Goal: Task Accomplishment & Management: Manage account settings

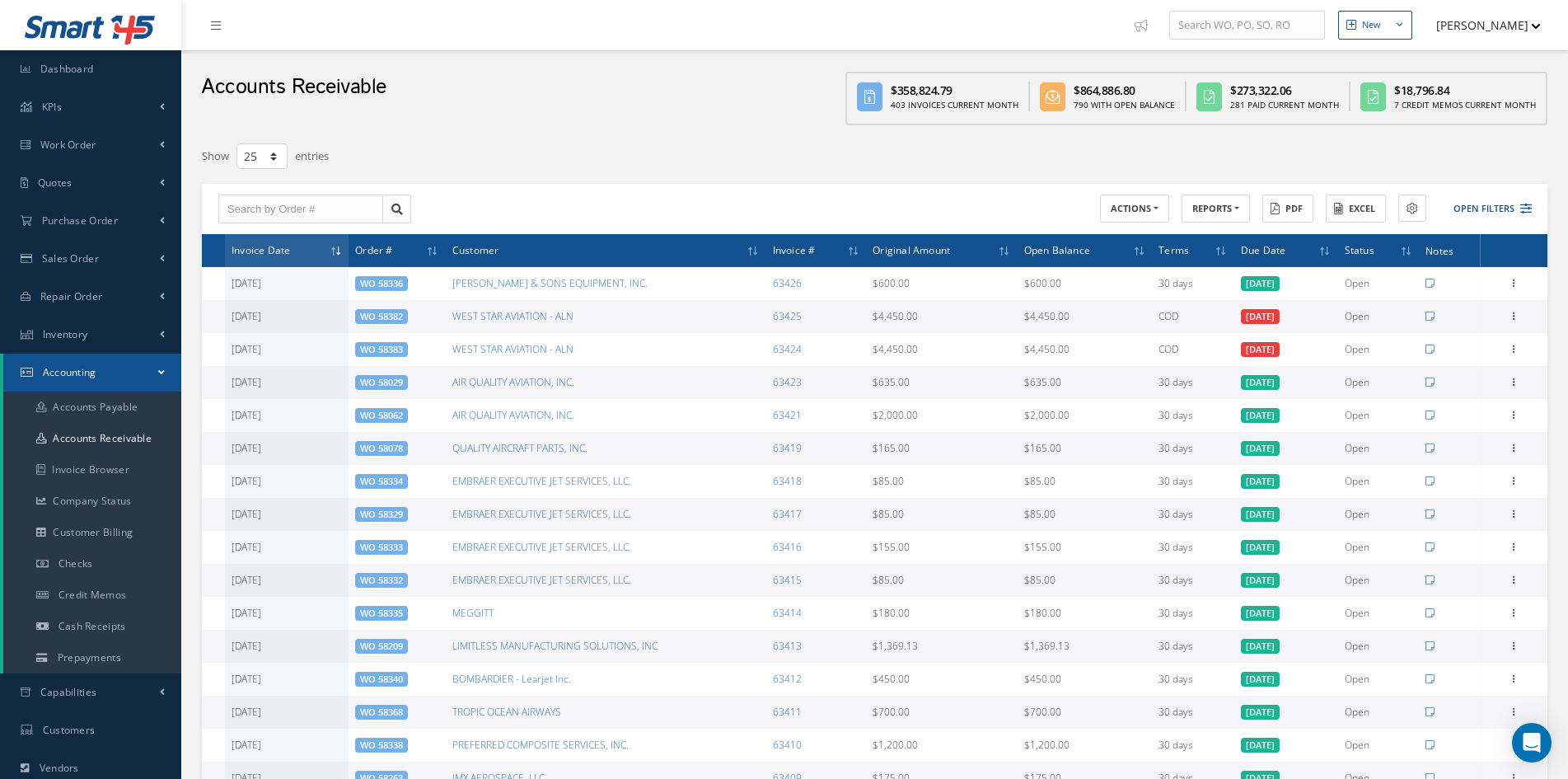
select select "25"
click at [67, 223] on span "Purchase Order" at bounding box center [79, 220] width 75 height 14
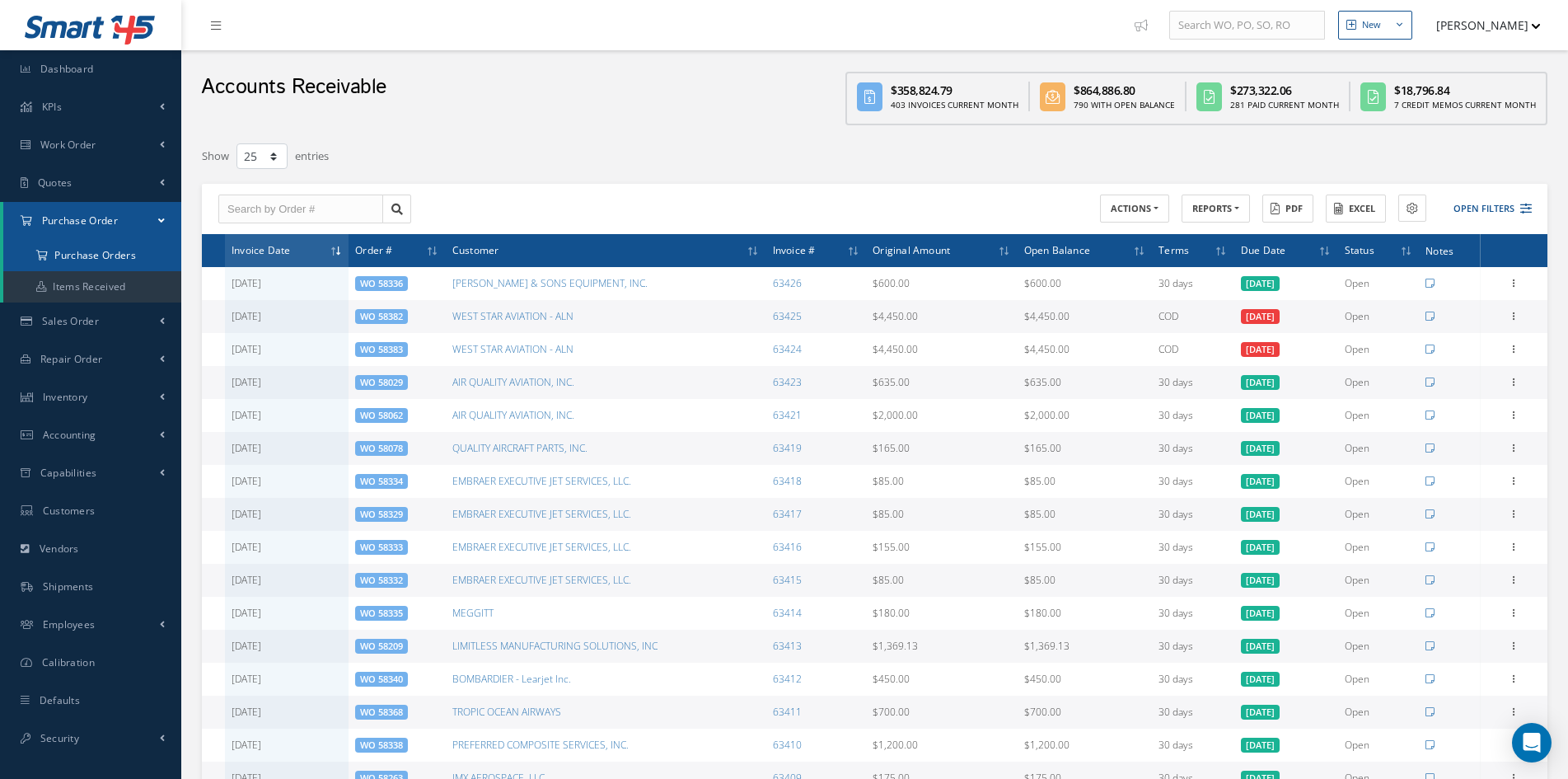
click at [86, 264] on a=1&status_id=2&status_id=3&status_id=5&collapsedFilters"] "Purchase Orders" at bounding box center [92, 255] width 178 height 31
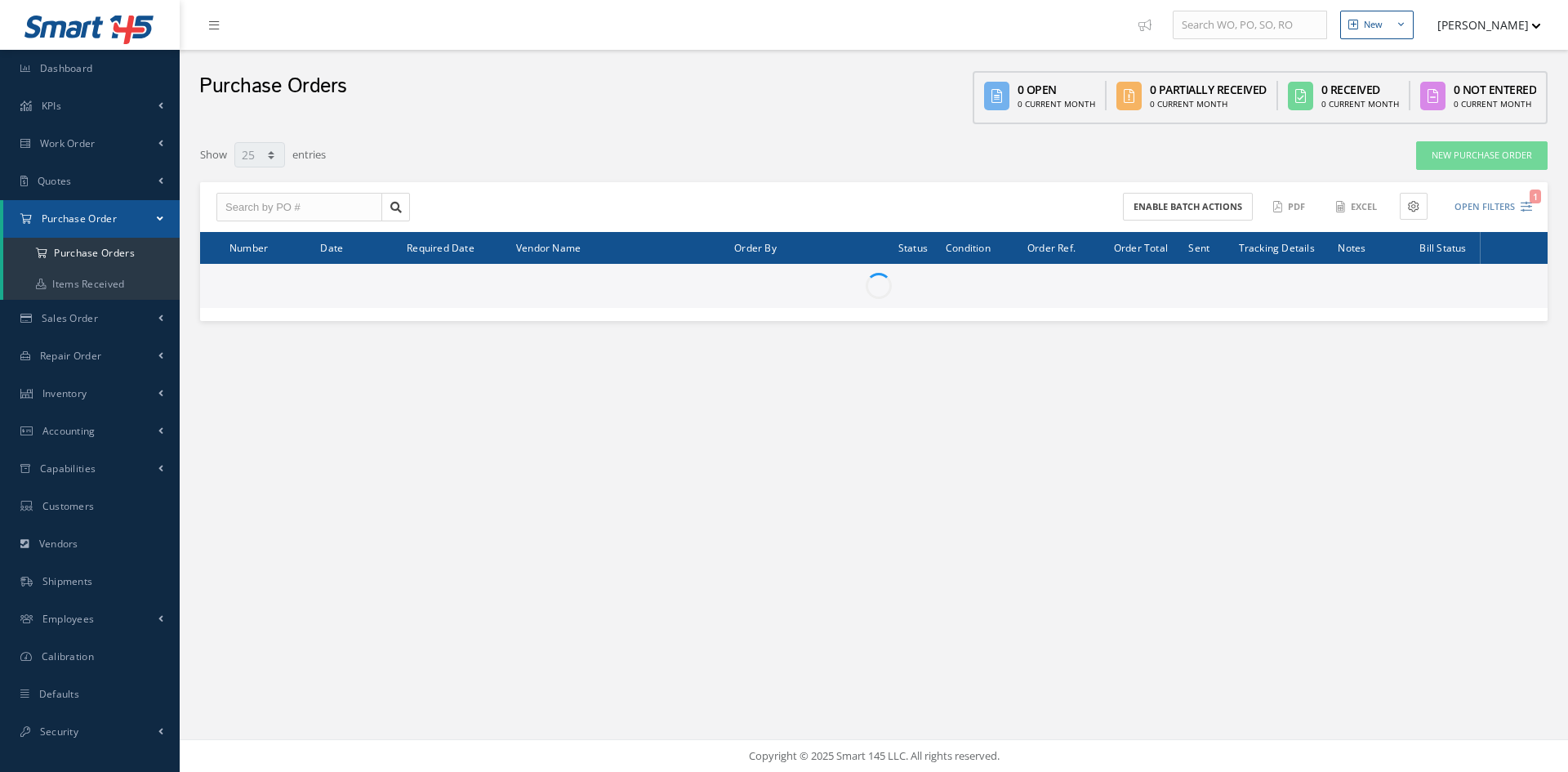
select select "25"
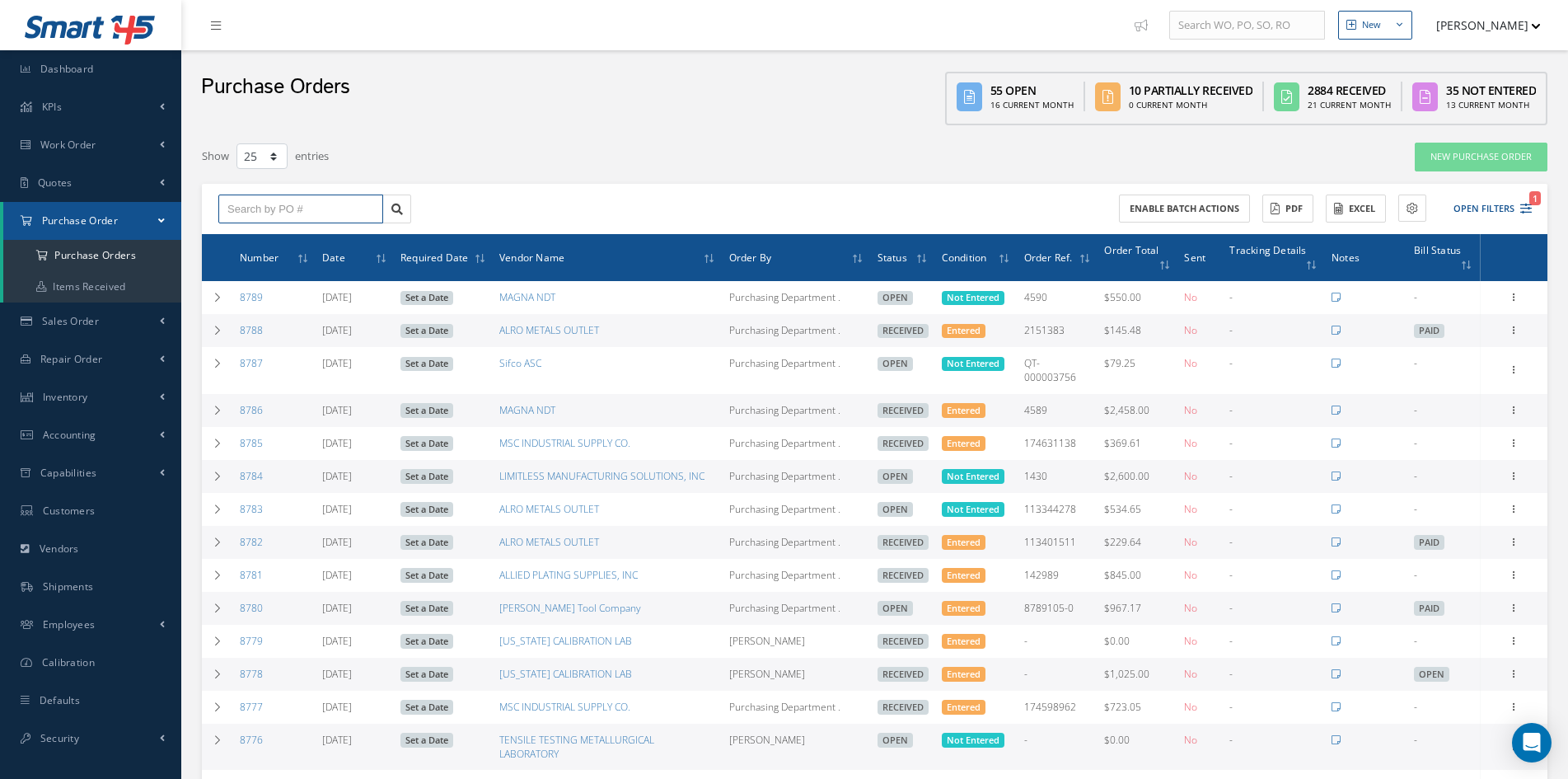
click at [235, 209] on input "text" at bounding box center [301, 209] width 165 height 29
type input "8637"
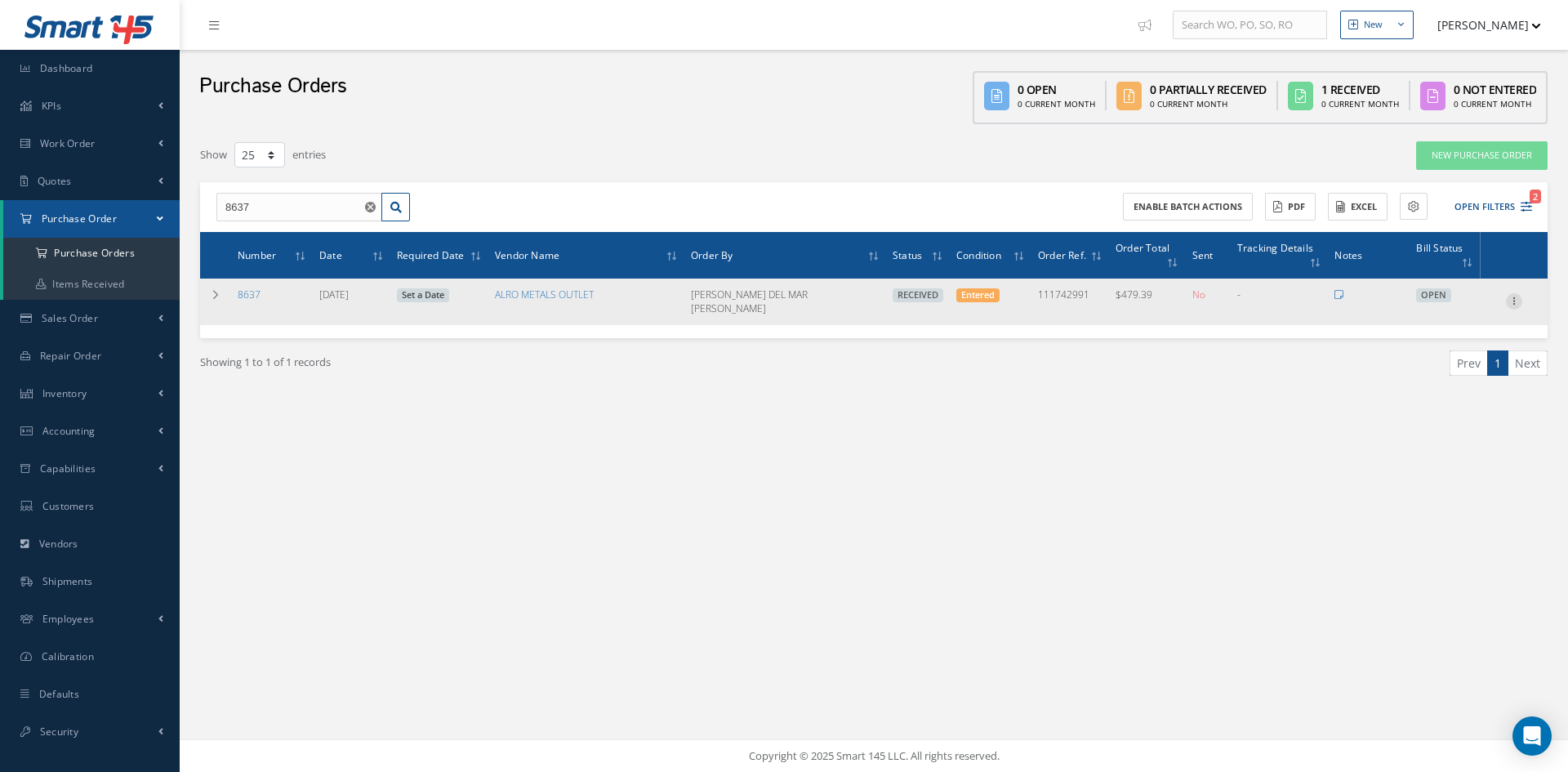
click at [1508, 293] on icon at bounding box center [1513, 299] width 17 height 13
click at [1412, 344] on link "Edit" at bounding box center [1439, 355] width 129 height 21
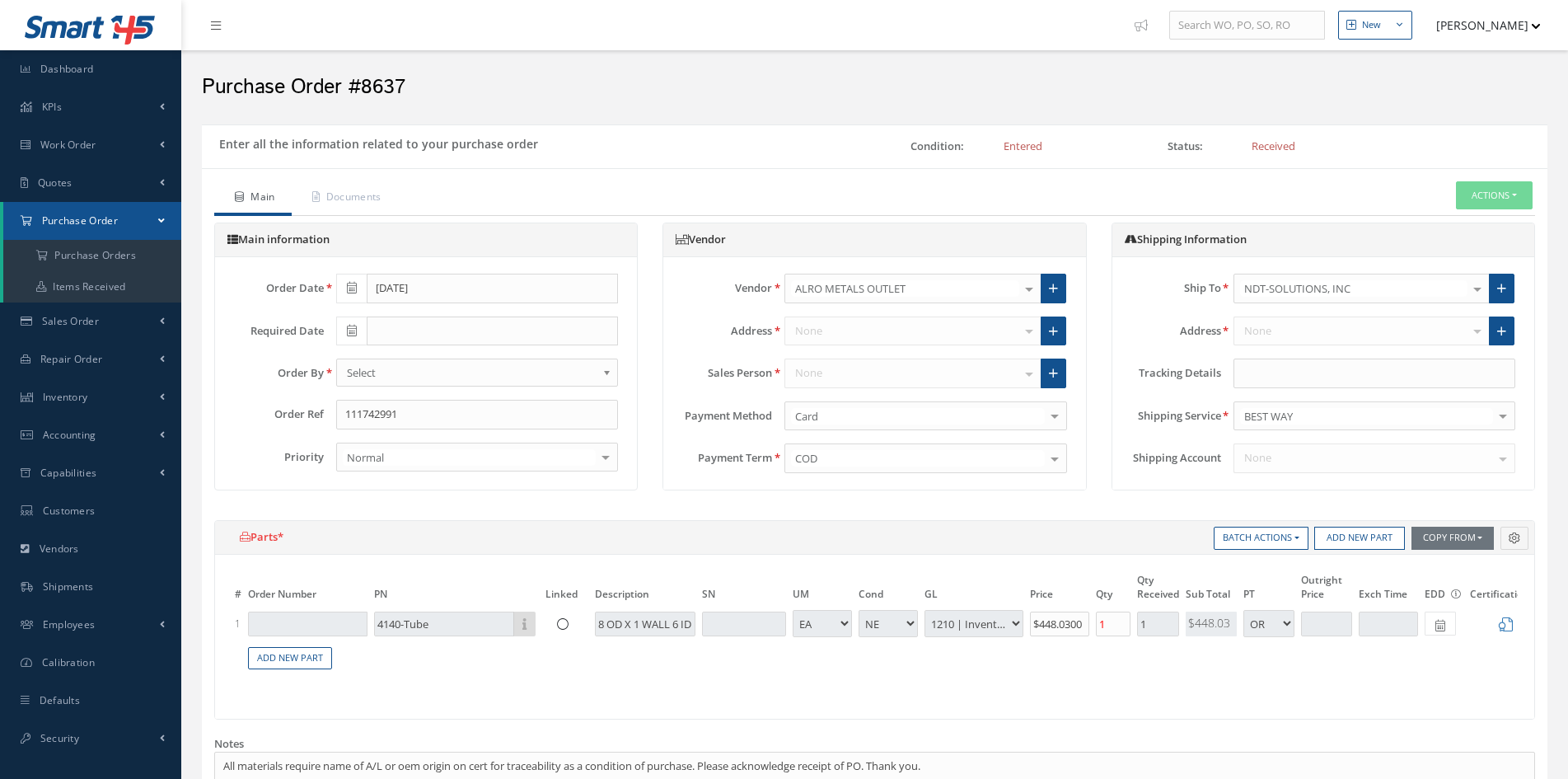
select select "1"
select select "5"
select select "7"
select select "1"
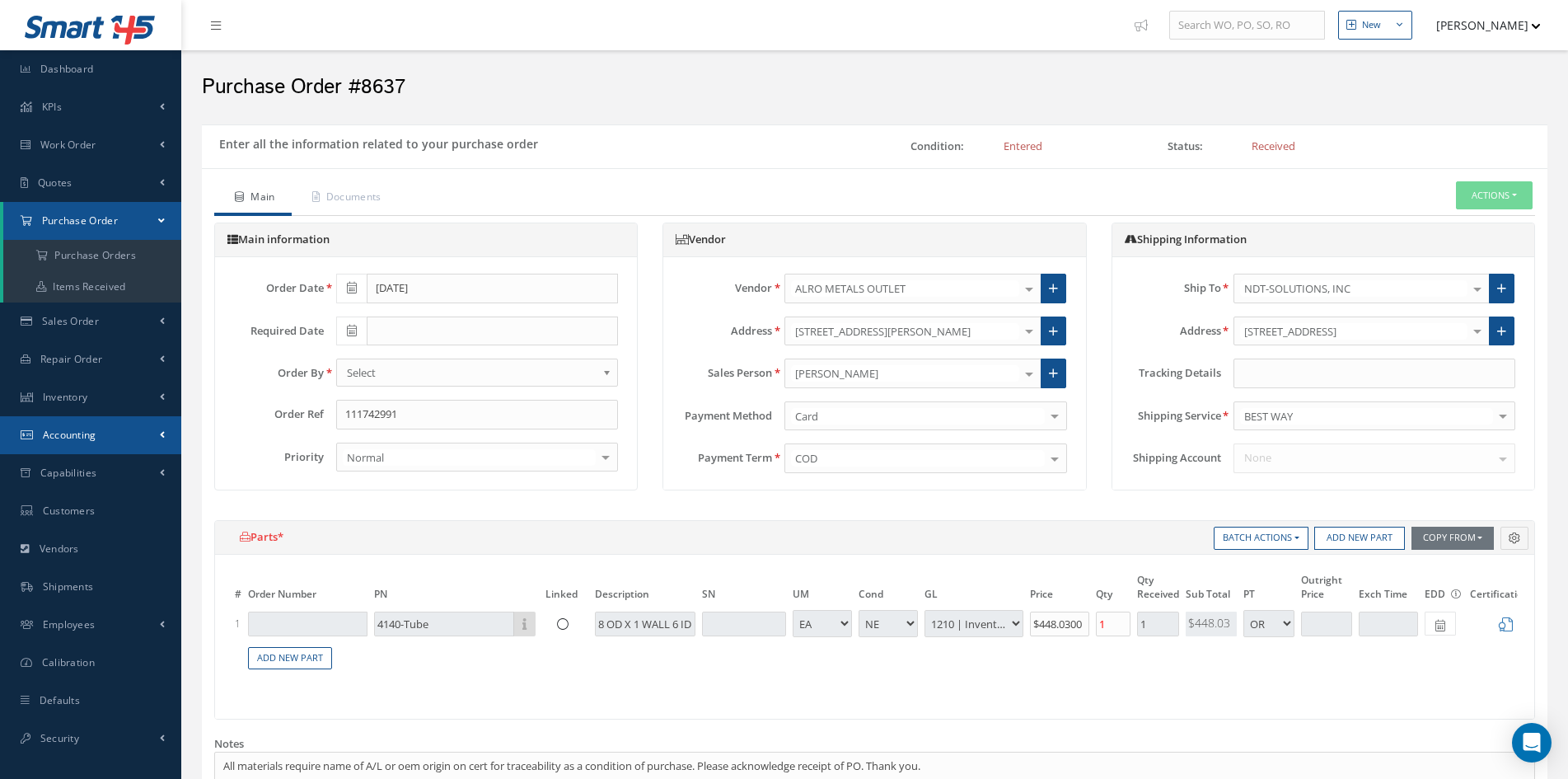
click at [70, 431] on span "Accounting" at bounding box center [69, 435] width 53 height 14
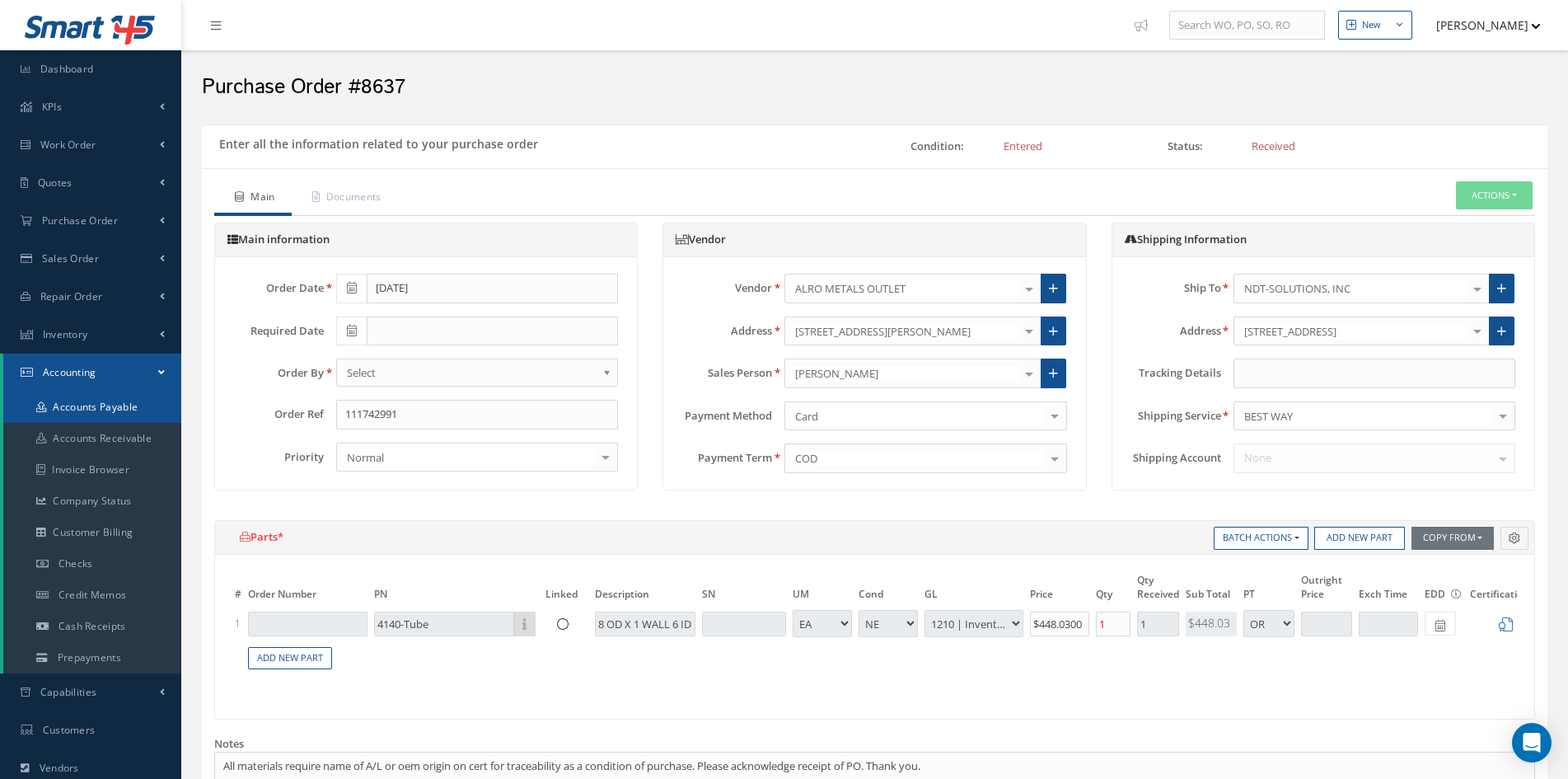
click at [84, 407] on link "Accounts Payable" at bounding box center [92, 407] width 178 height 31
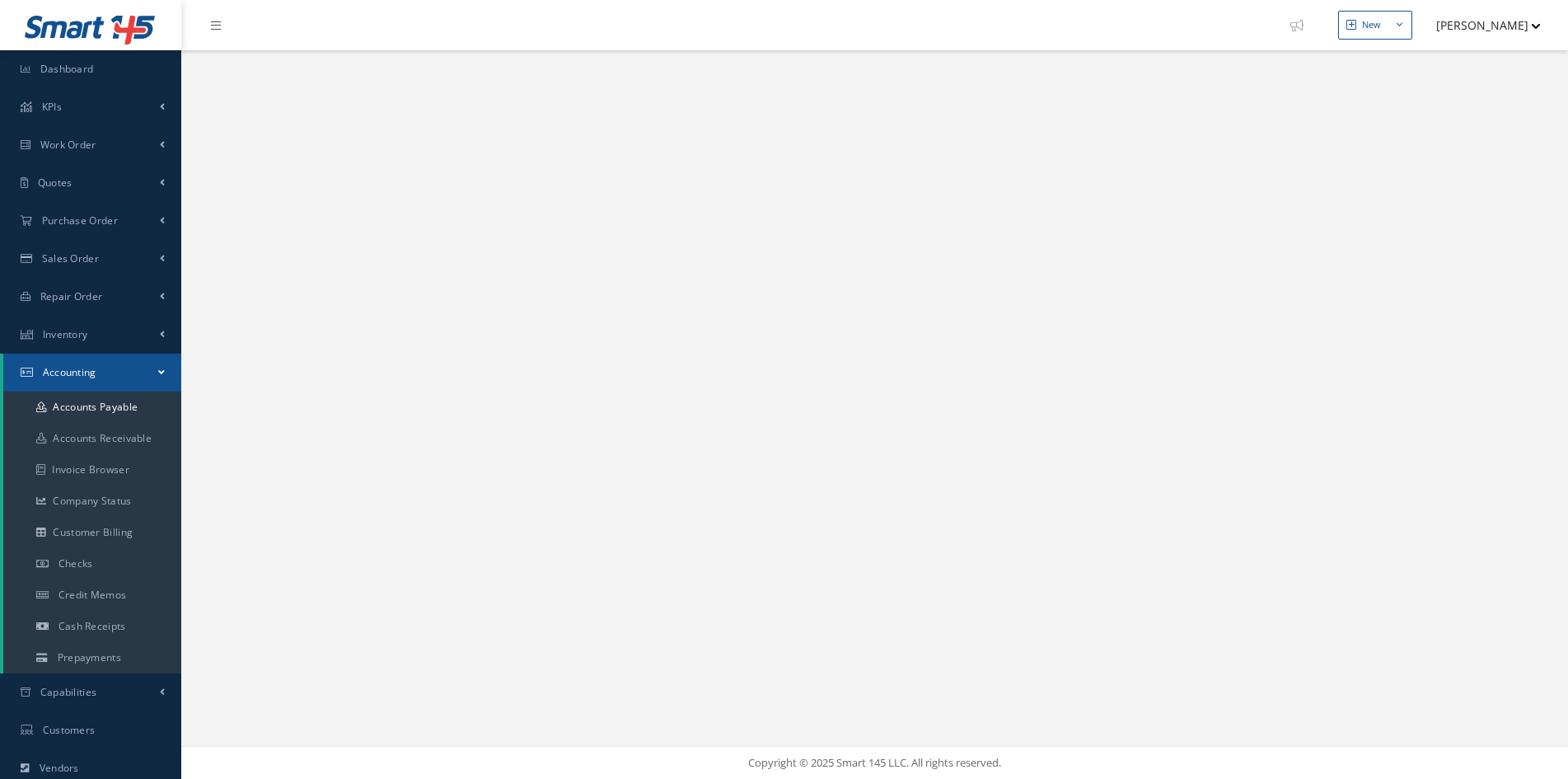
select select "25"
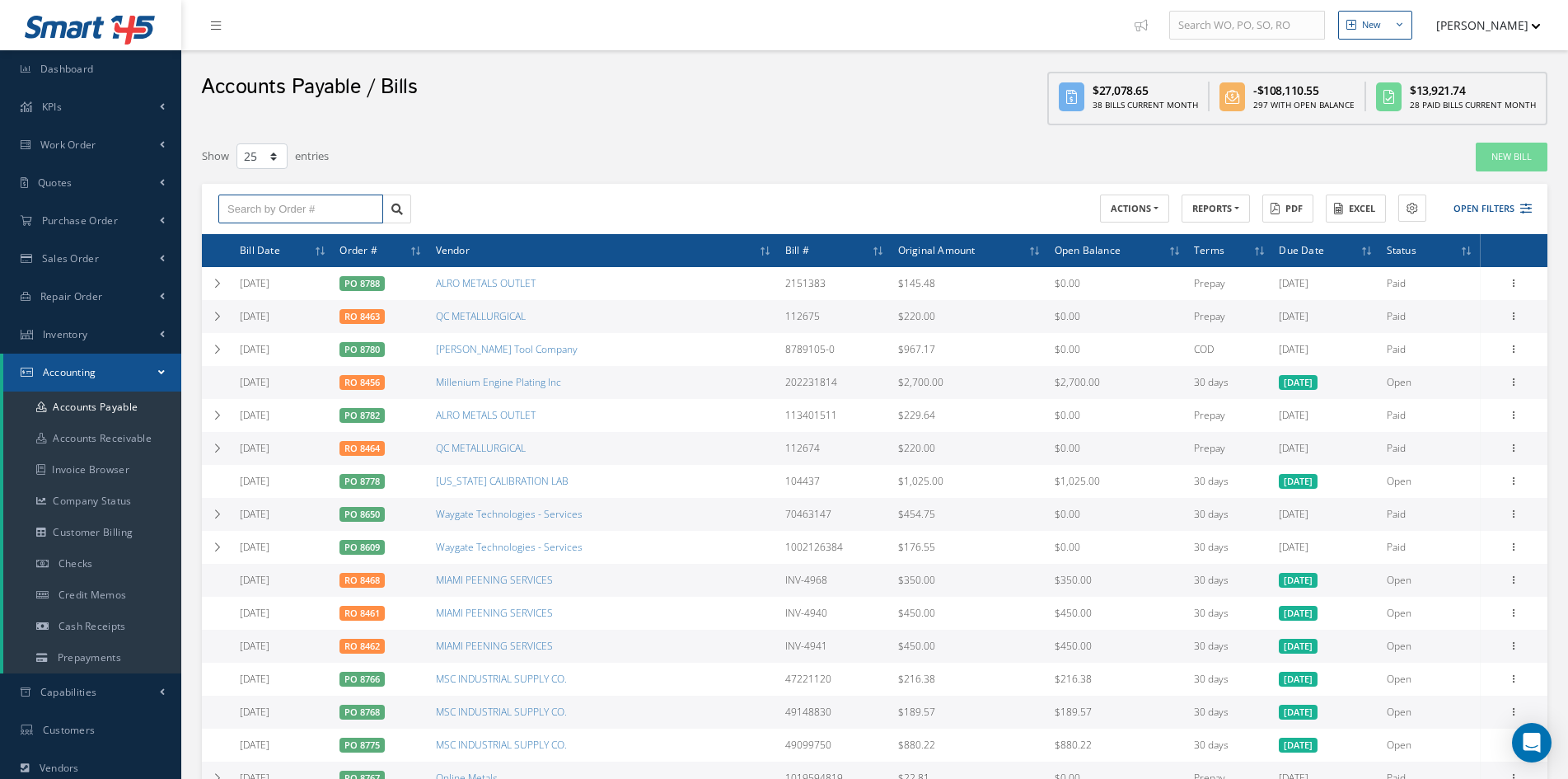
click at [307, 211] on input "text" at bounding box center [301, 209] width 165 height 29
type input "8637"
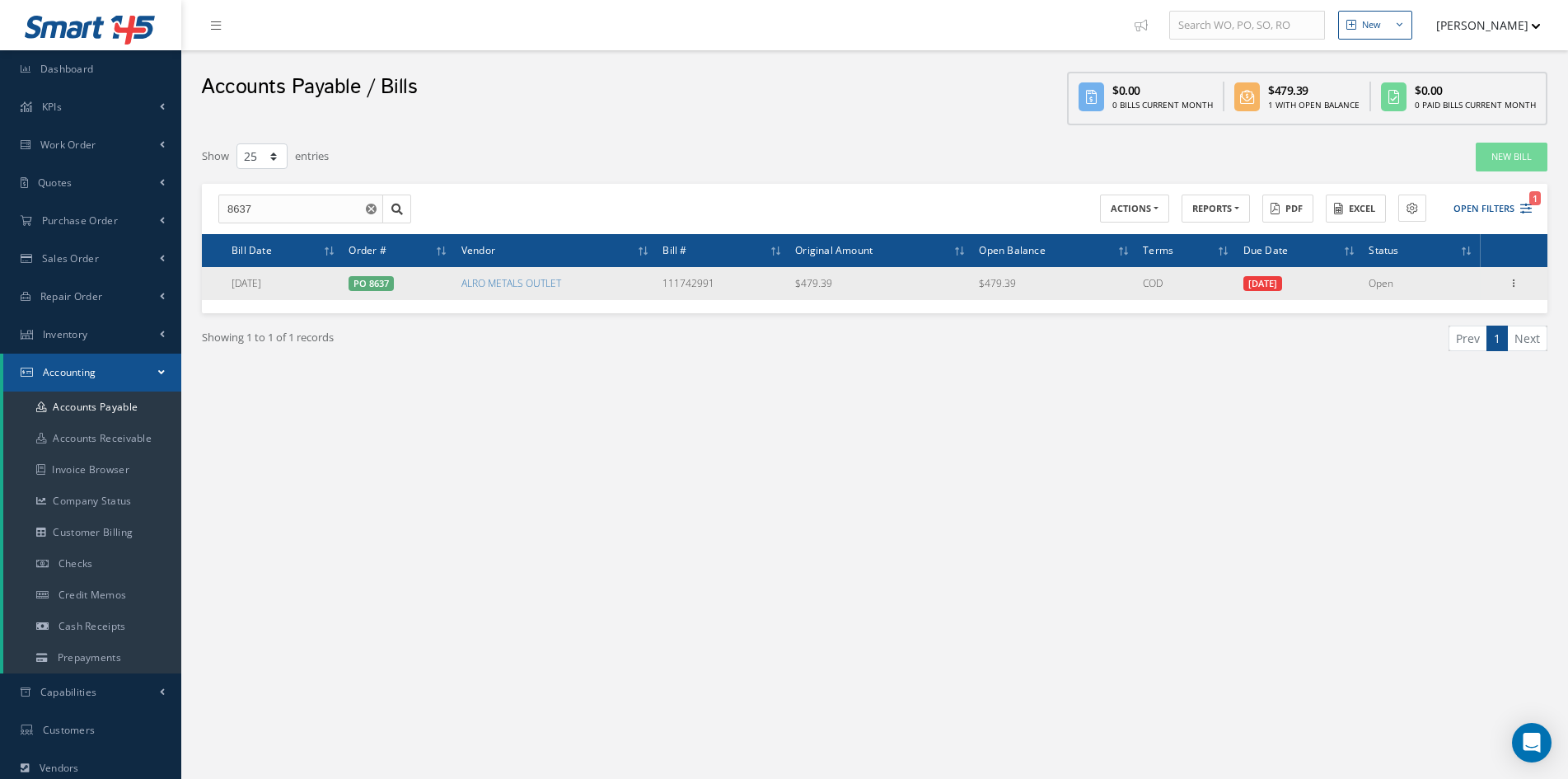
drag, startPoint x: 663, startPoint y: 282, endPoint x: 718, endPoint y: 282, distance: 55.0
click at [718, 282] on td "111742991" at bounding box center [722, 283] width 132 height 33
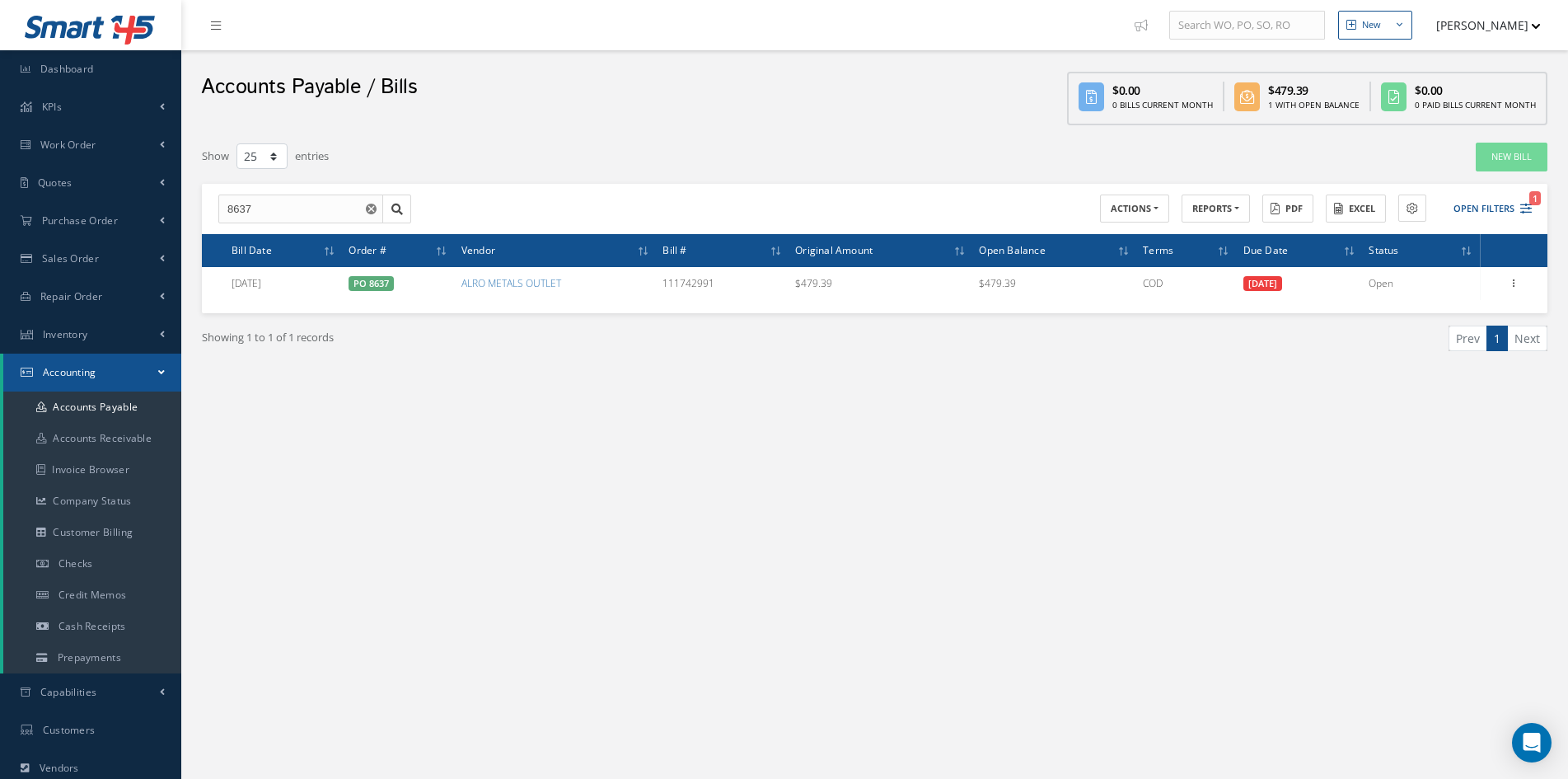
copy td "111742991"
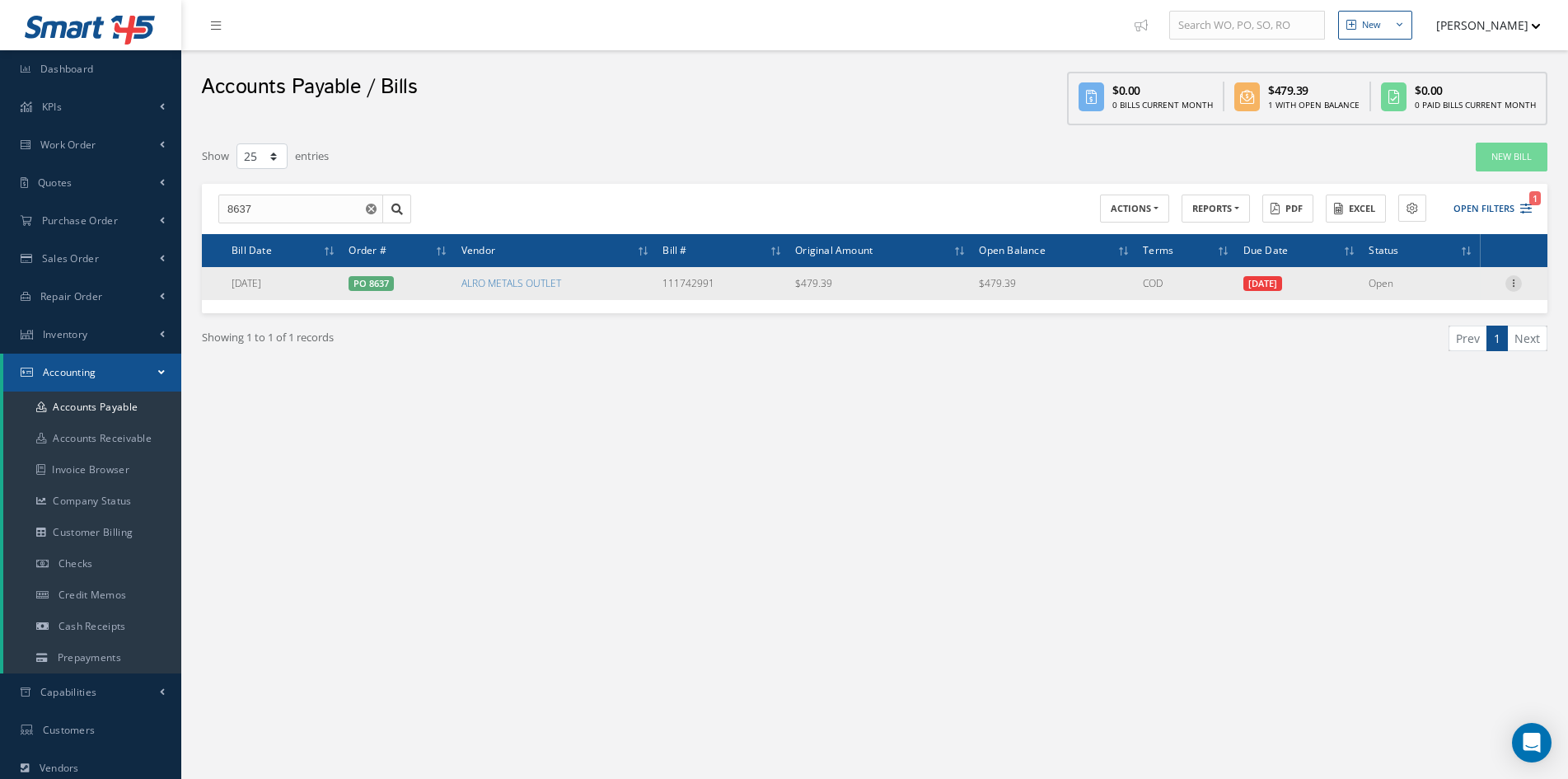
click at [1512, 277] on icon at bounding box center [1513, 282] width 17 height 13
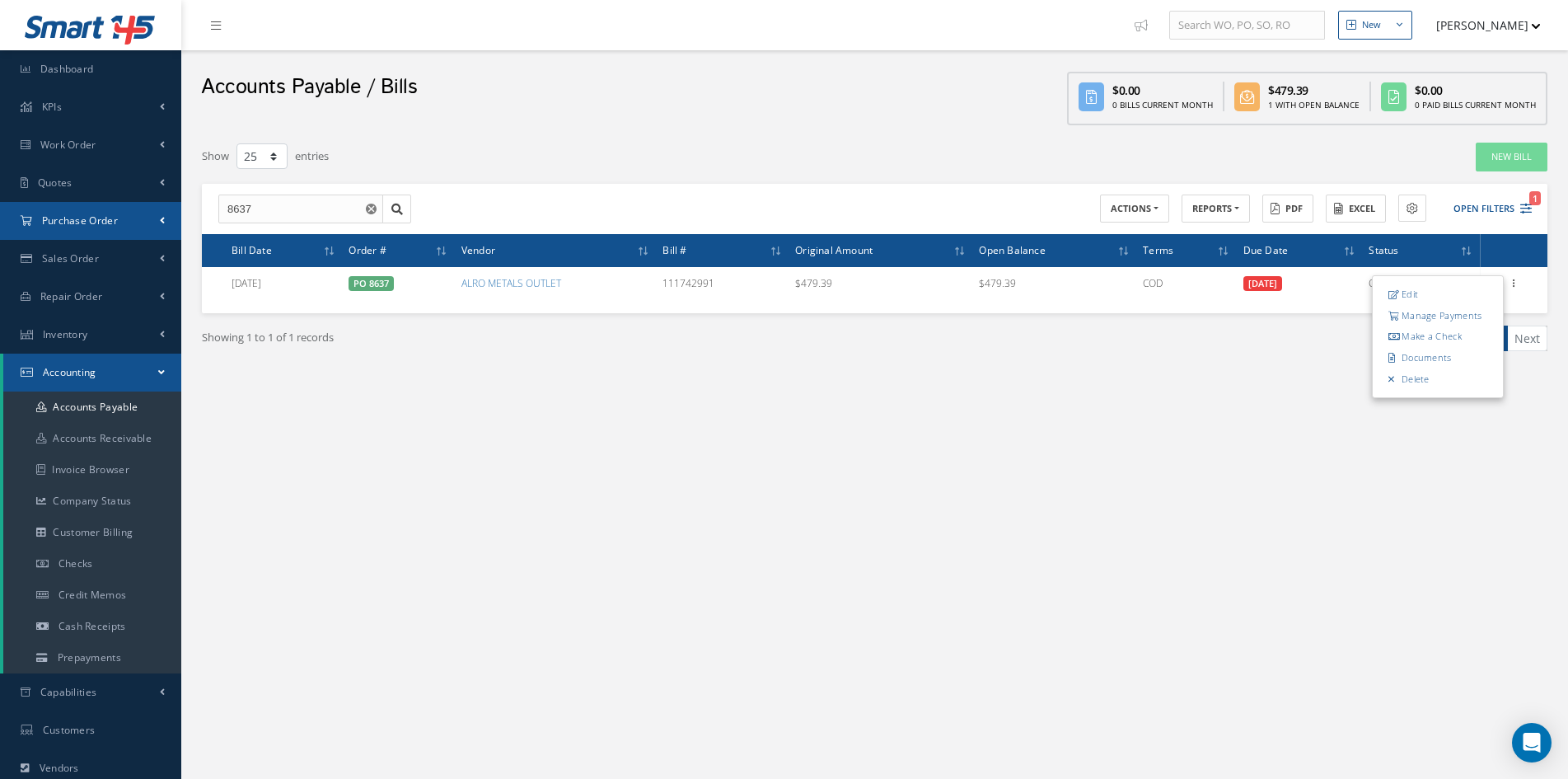
click at [78, 219] on span "Purchase Order" at bounding box center [79, 220] width 75 height 14
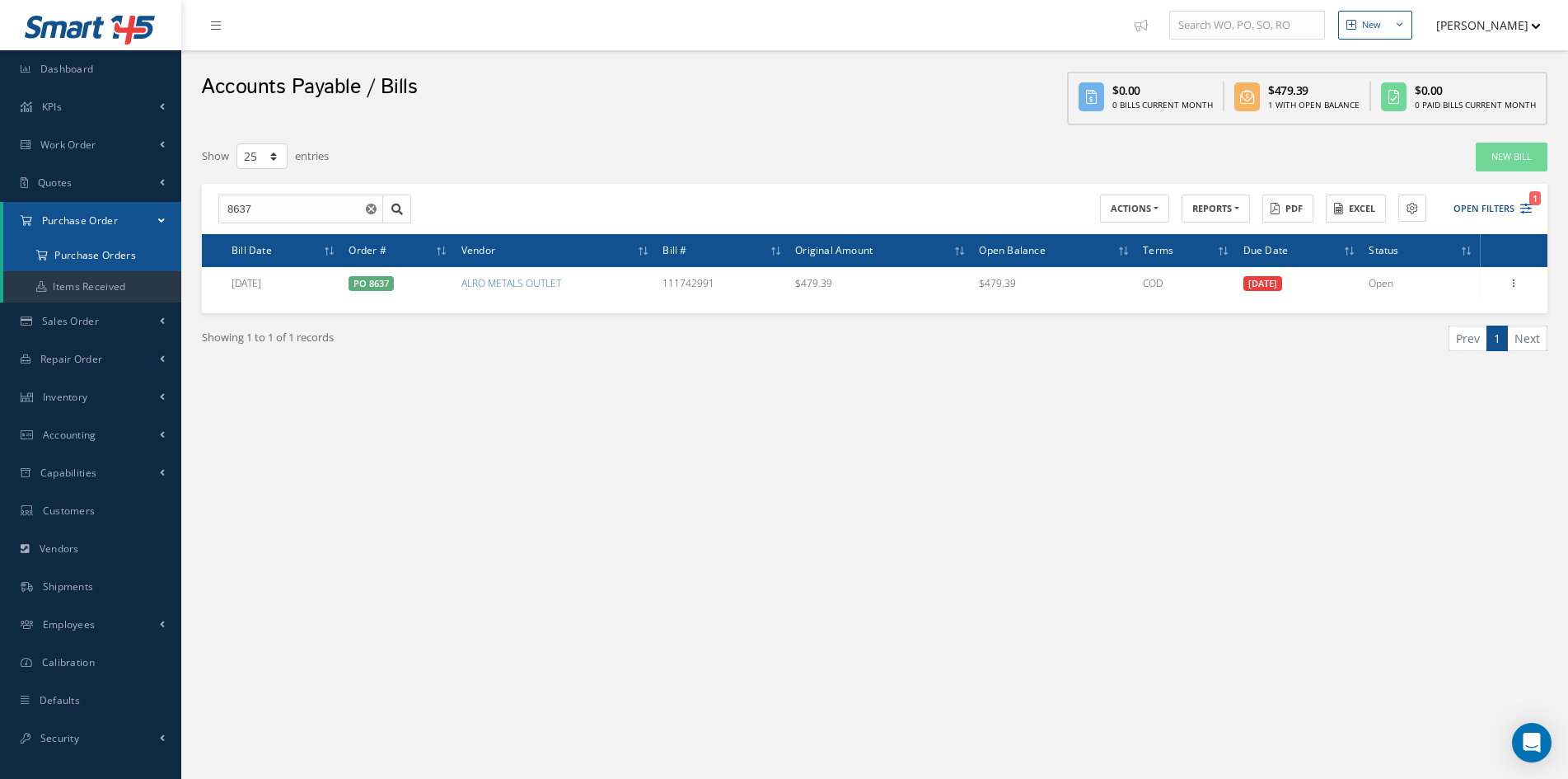
click at [71, 253] on a=1&status_id=2&status_id=3&status_id=5&collapsedFilters"] "Purchase Orders" at bounding box center [92, 255] width 178 height 31
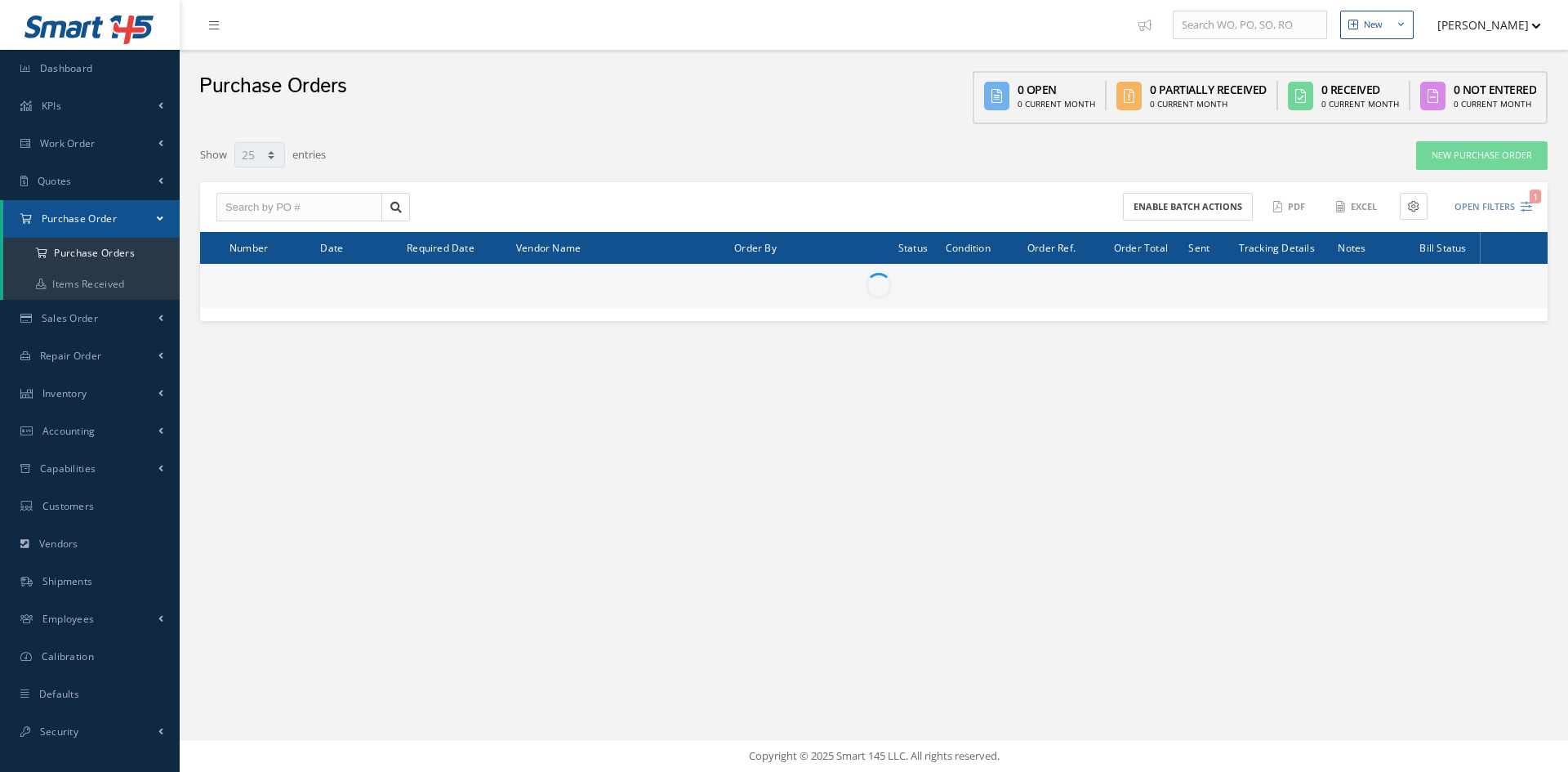
select select "25"
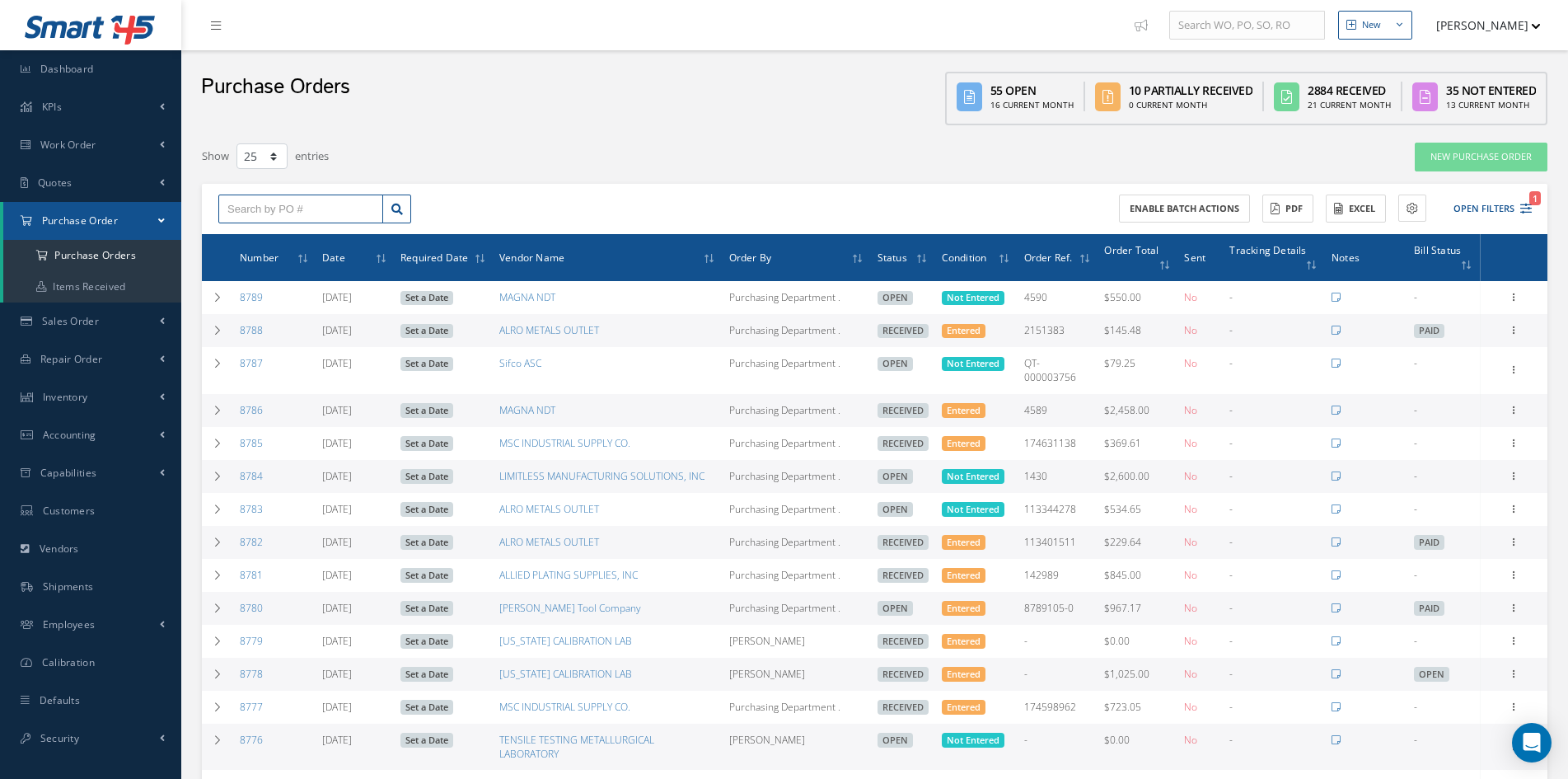
click at [262, 212] on input "text" at bounding box center [301, 209] width 165 height 29
type input "8637"
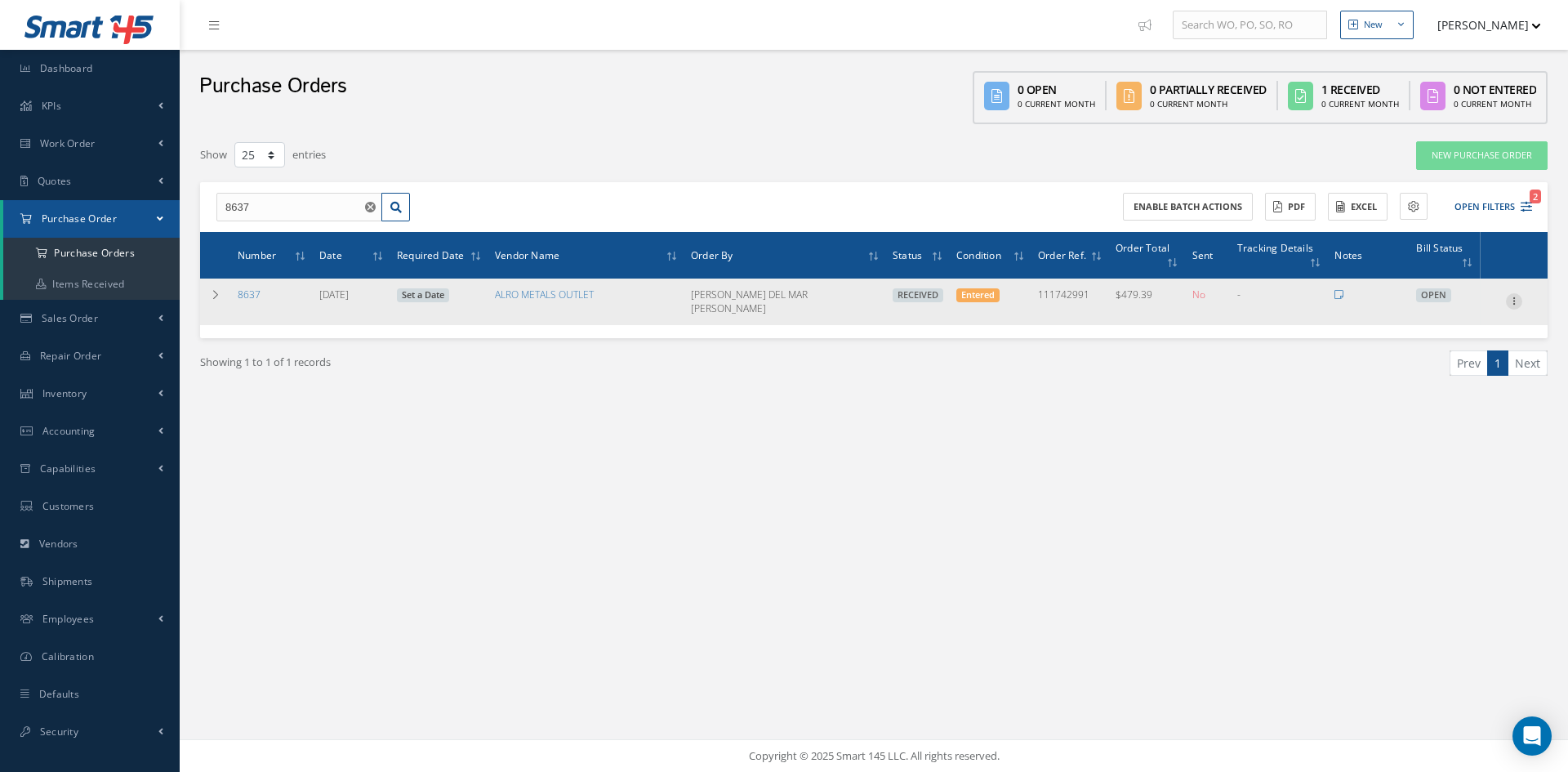
click at [1516, 293] on icon at bounding box center [1513, 299] width 17 height 13
